Goal: Task Accomplishment & Management: Complete application form

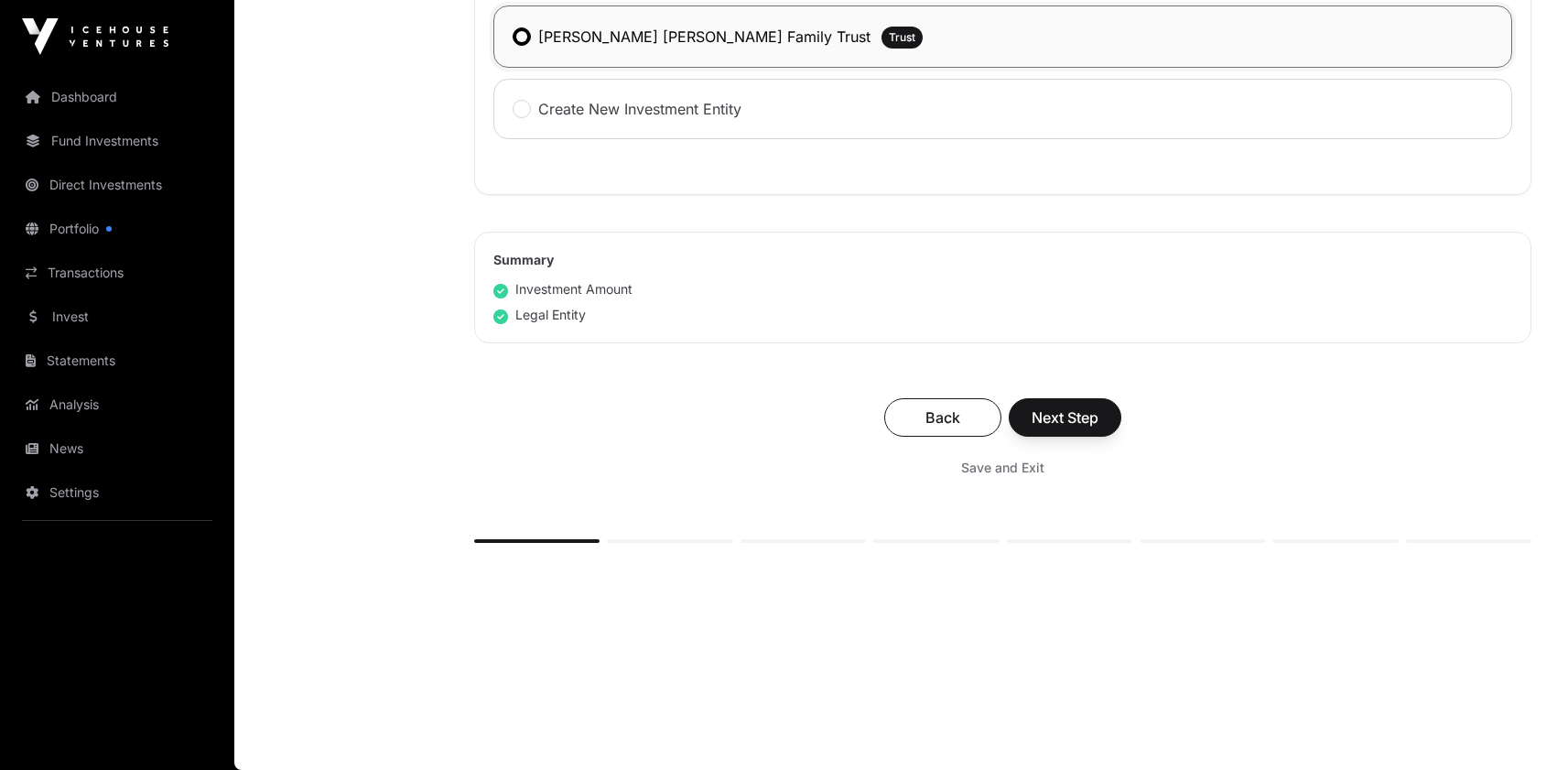
scroll to position [1235, 0]
click at [1098, 428] on span "Next Step" at bounding box center [1065, 417] width 67 height 22
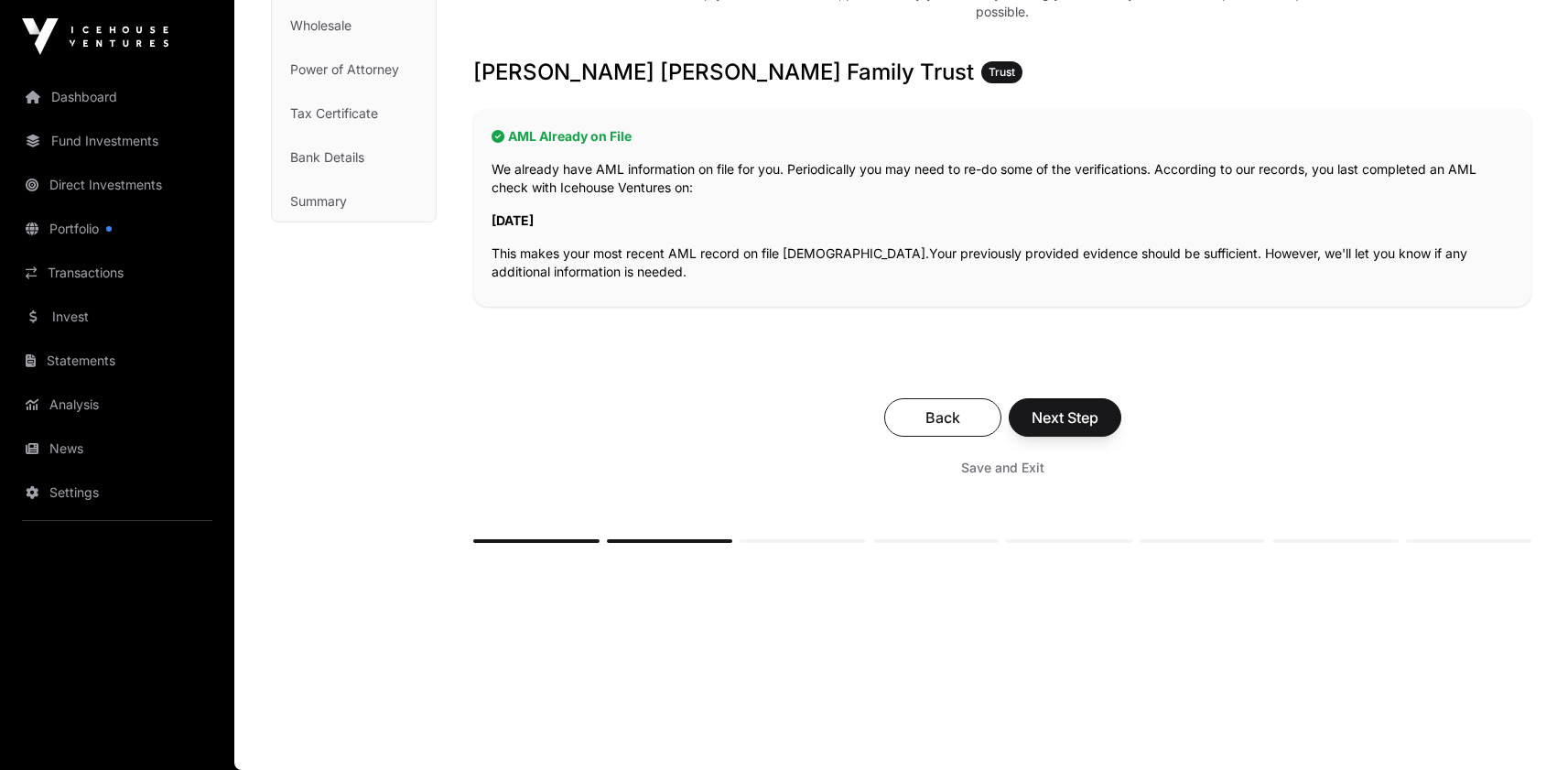
scroll to position [352, 0]
click at [1098, 428] on span "Next Step" at bounding box center [1065, 417] width 67 height 22
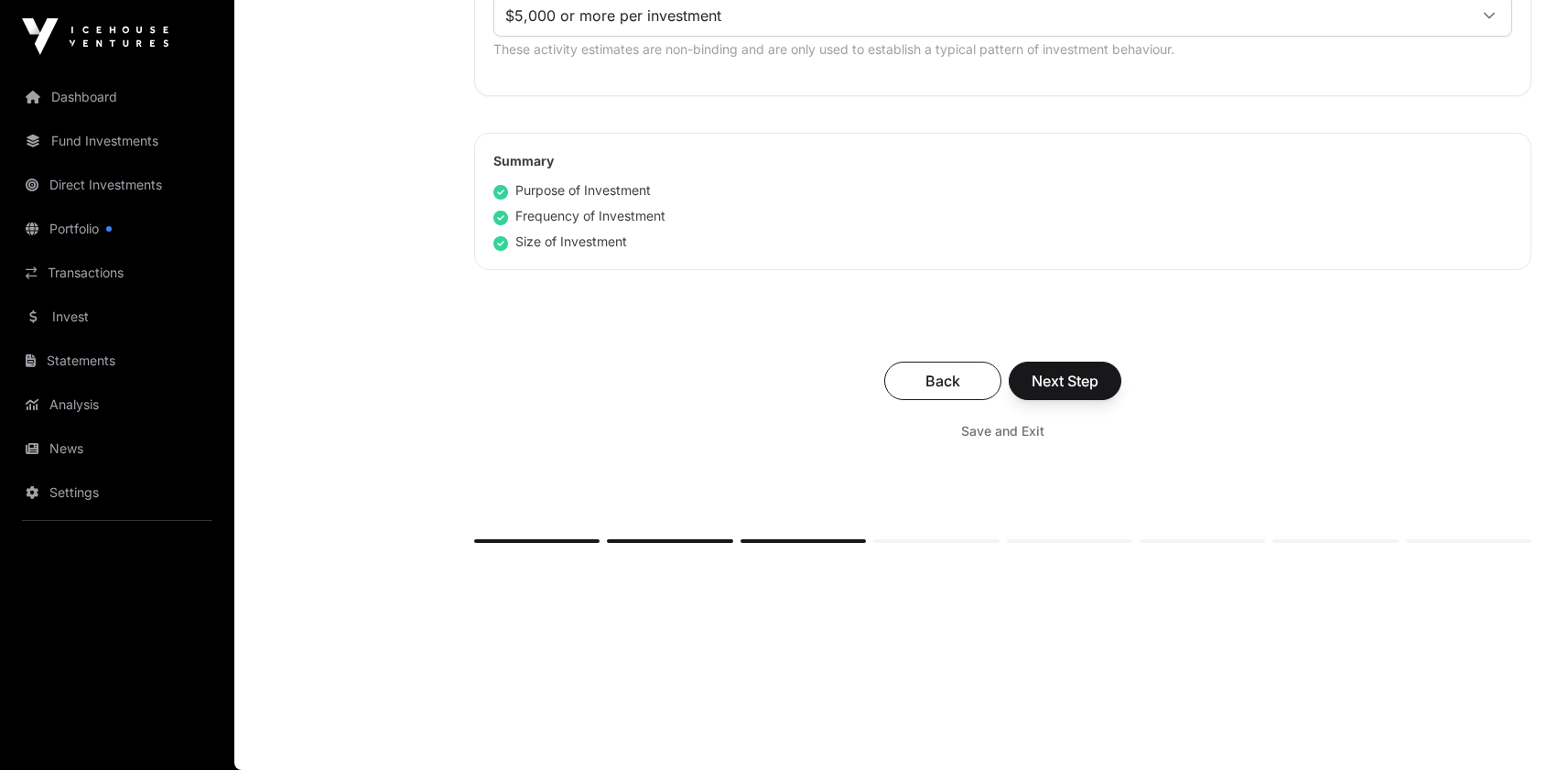
scroll to position [1323, 0]
click at [1098, 392] on span "Next Step" at bounding box center [1065, 380] width 67 height 22
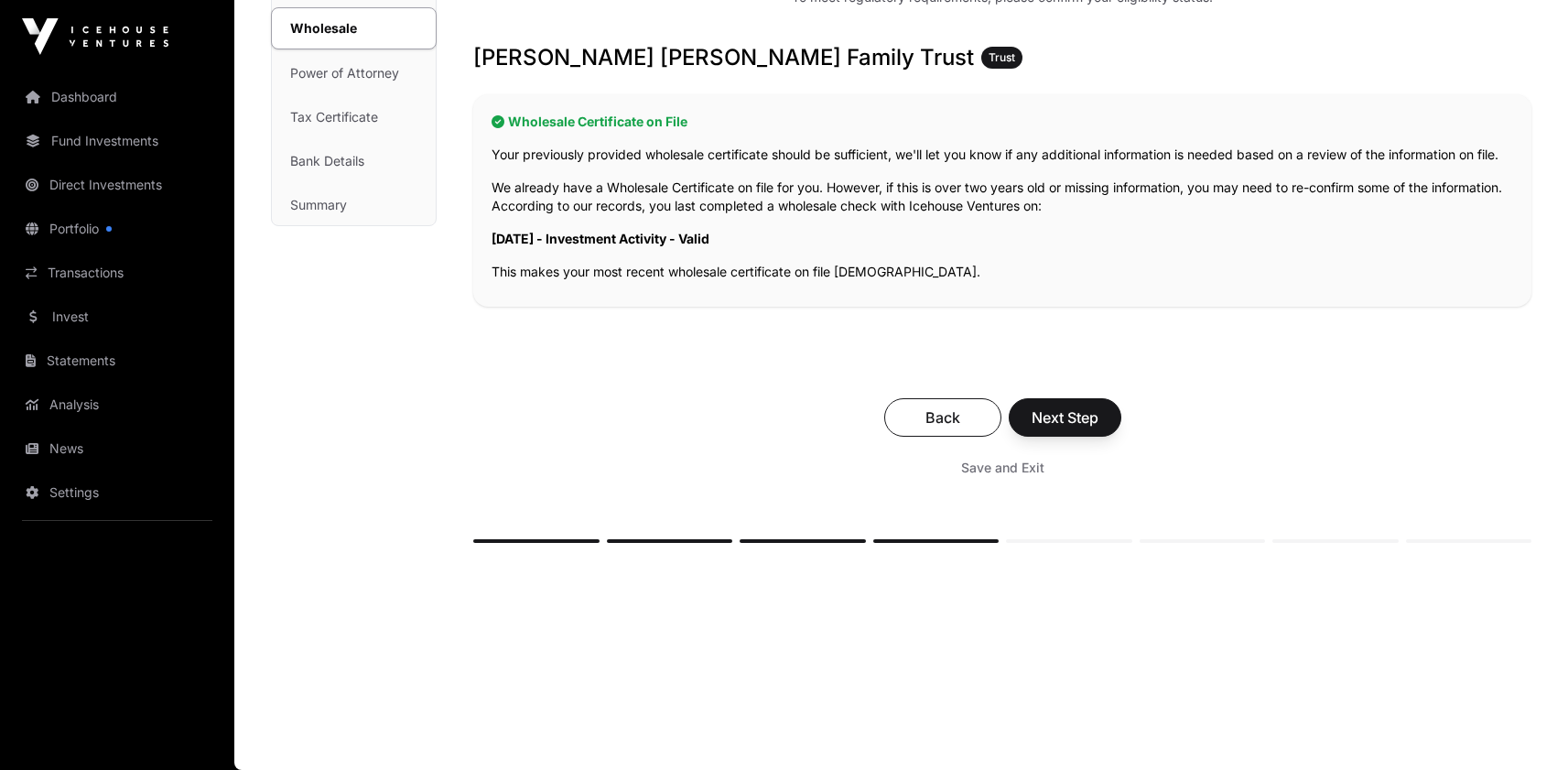
scroll to position [395, 0]
click at [1098, 428] on span "Next Step" at bounding box center [1065, 417] width 67 height 22
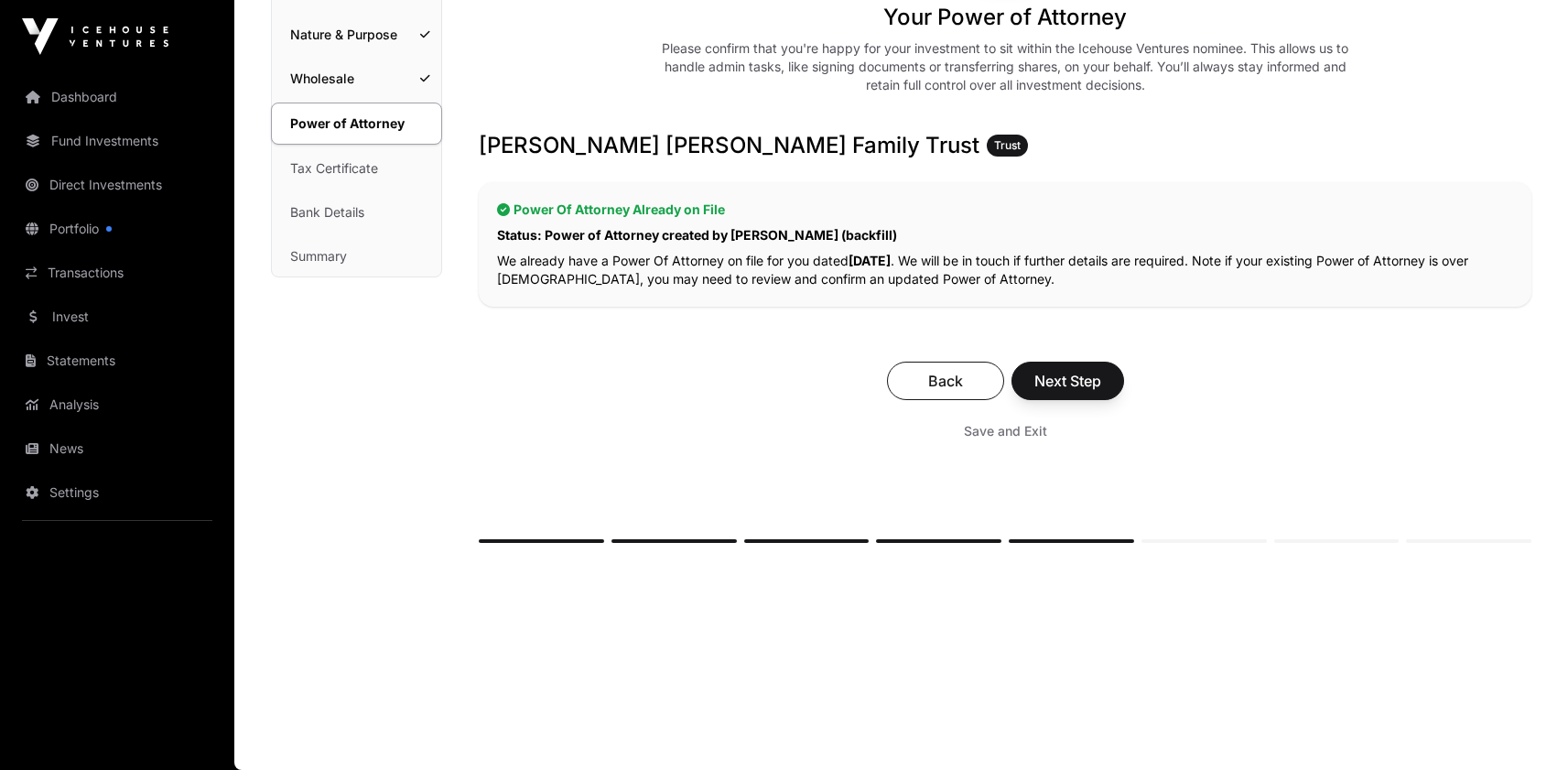
scroll to position [320, 0]
click at [1101, 392] on span "Next Step" at bounding box center [1067, 380] width 67 height 22
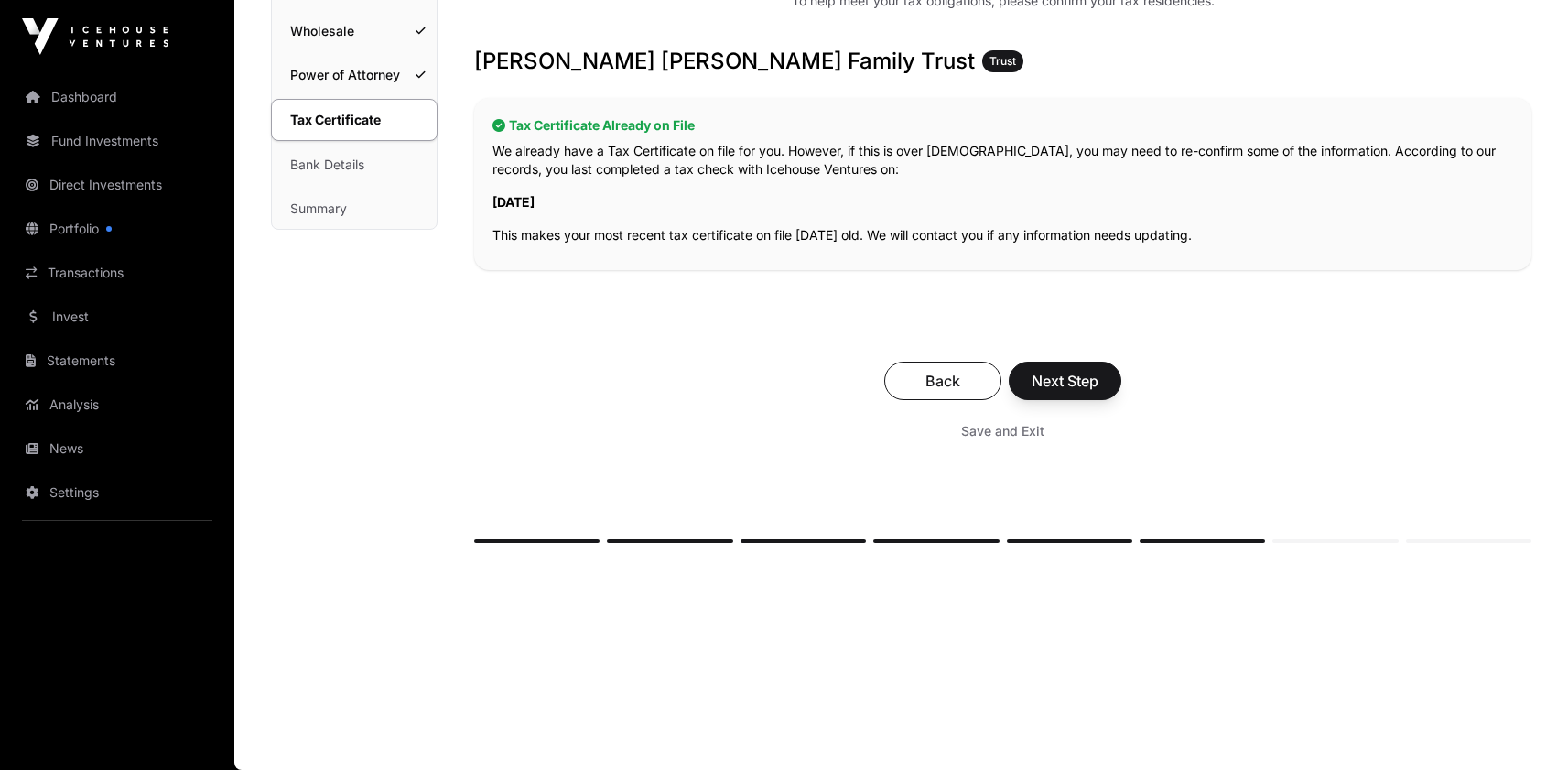
scroll to position [300, 0]
click at [1098, 392] on span "Next Step" at bounding box center [1065, 380] width 67 height 22
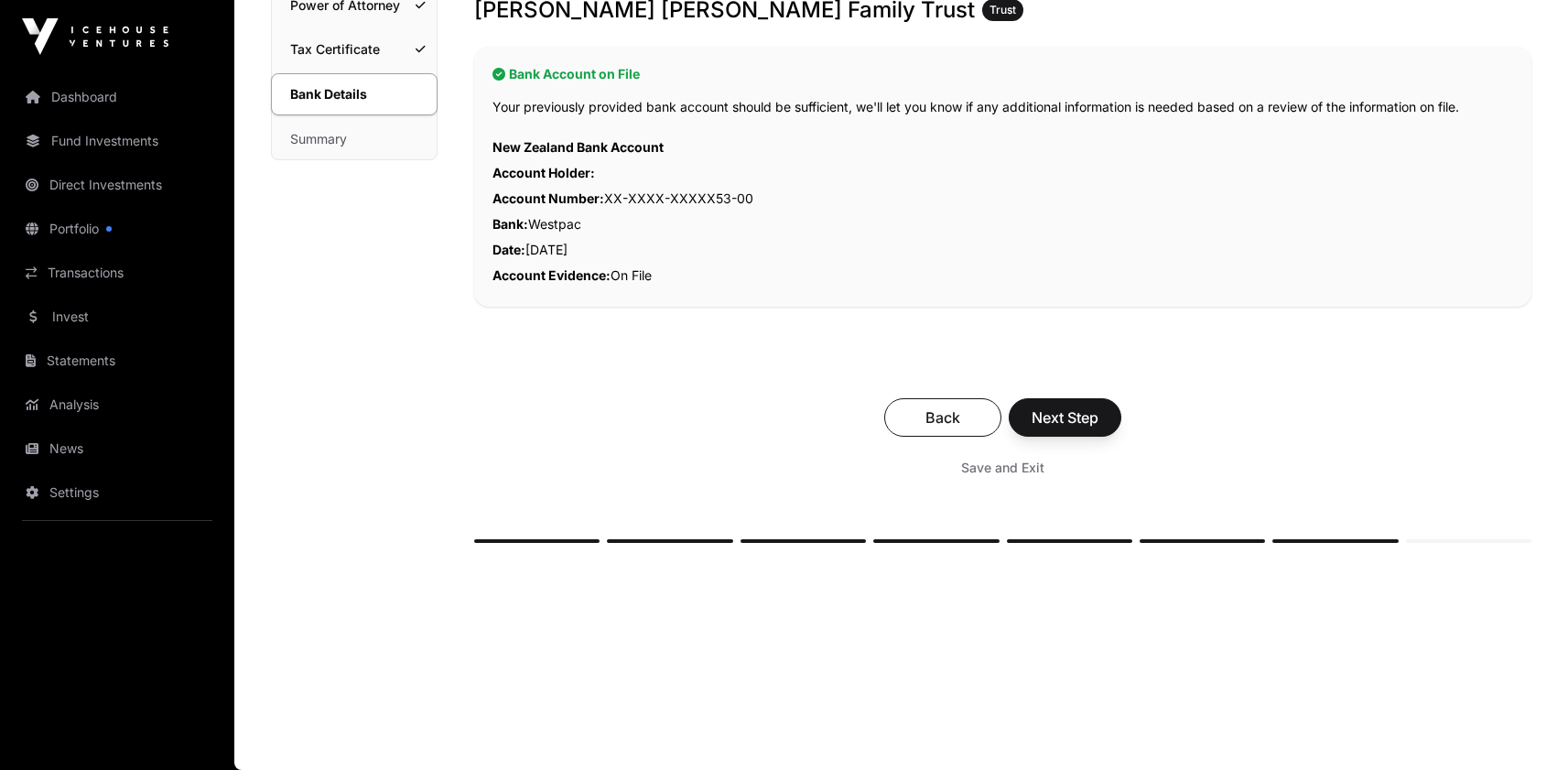
scroll to position [393, 0]
click at [1098, 428] on span "Next Step" at bounding box center [1065, 417] width 67 height 22
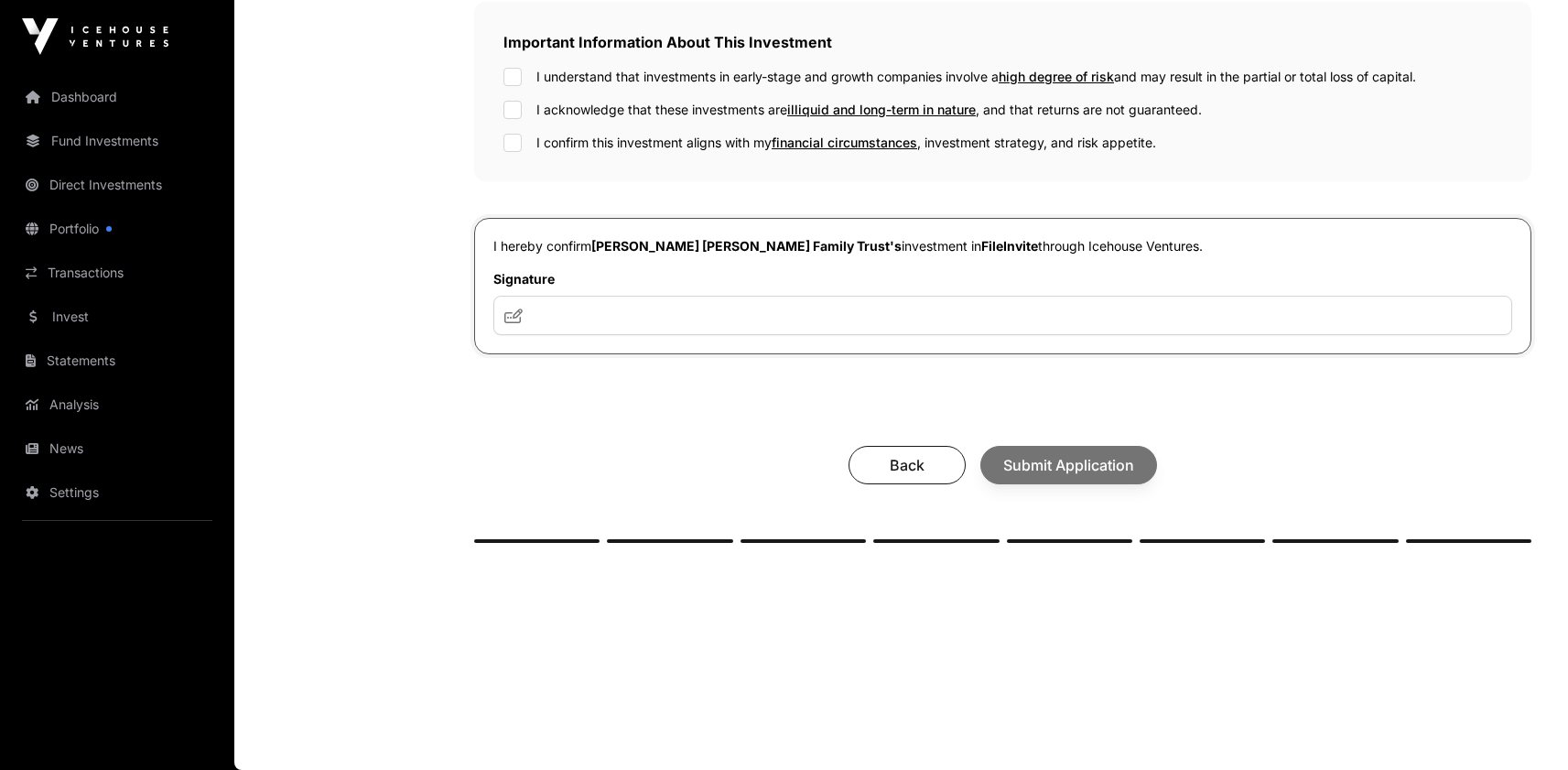
scroll to position [654, 0]
click at [739, 335] on input "text" at bounding box center [1002, 316] width 1019 height 40
type input "***"
click at [1130, 476] on span "Submit Application" at bounding box center [1068, 465] width 131 height 22
